Goal: Information Seeking & Learning: Learn about a topic

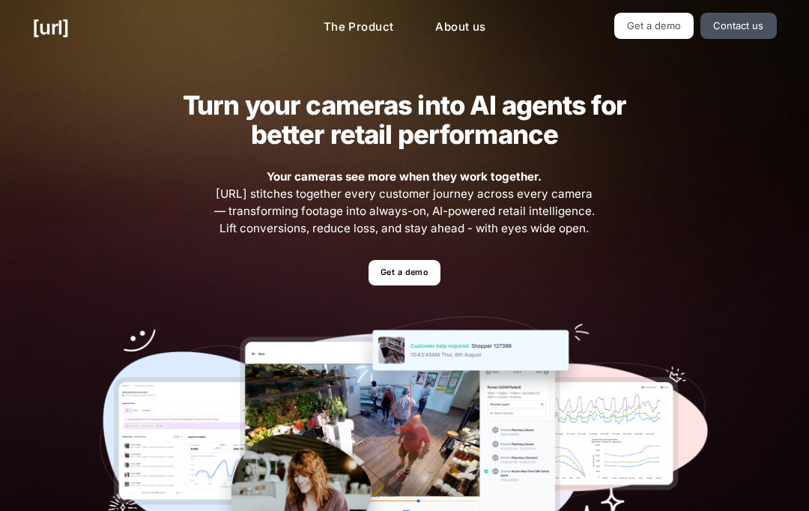
click at [417, 270] on link "Get a demo" at bounding box center [403, 273] width 71 height 26
click at [738, 31] on link "Contact us" at bounding box center [738, 26] width 76 height 26
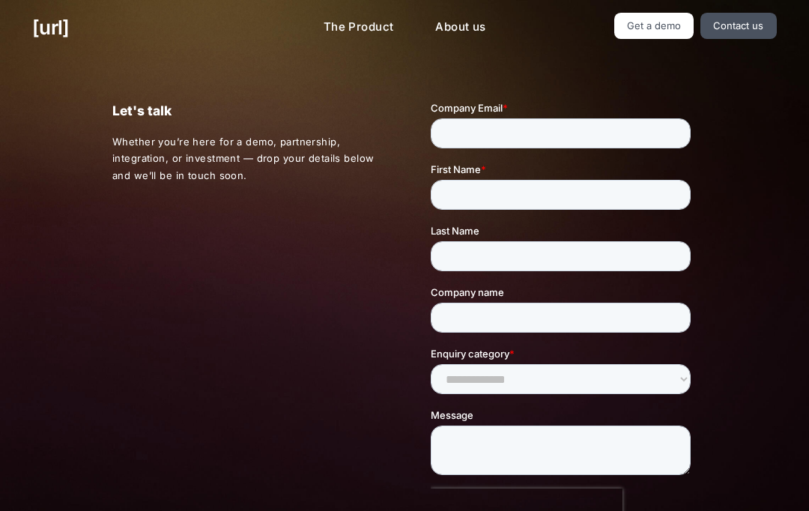
click at [353, 31] on link "The Product" at bounding box center [359, 27] width 94 height 29
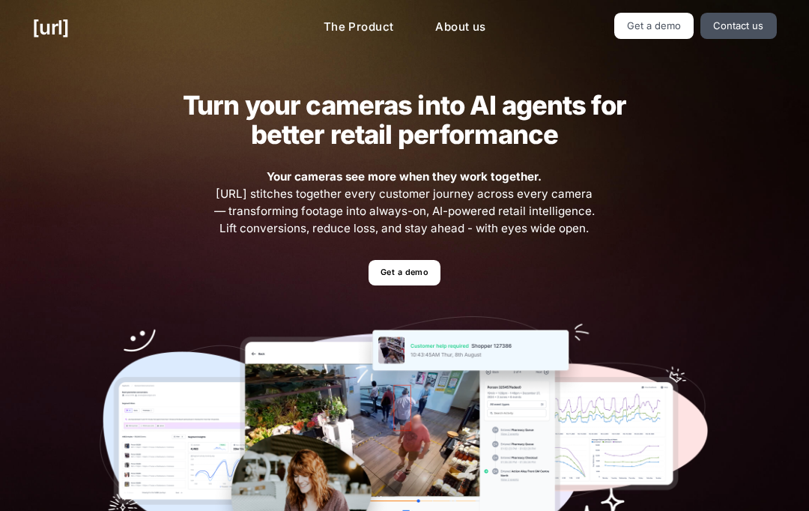
click at [670, 26] on link "Get a demo" at bounding box center [654, 26] width 80 height 26
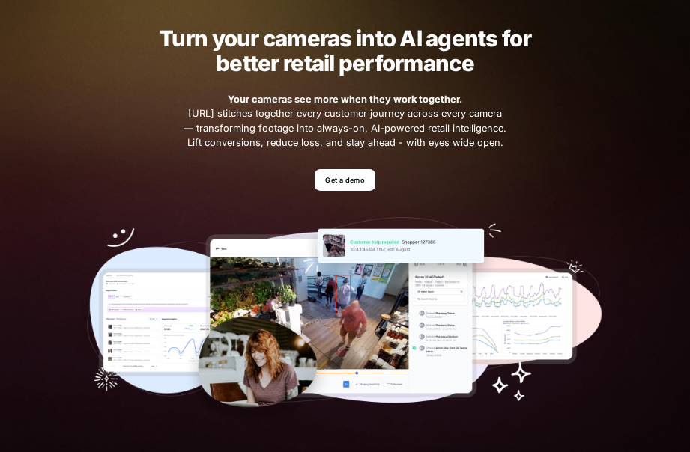
scroll to position [53, 0]
